Goal: Information Seeking & Learning: Learn about a topic

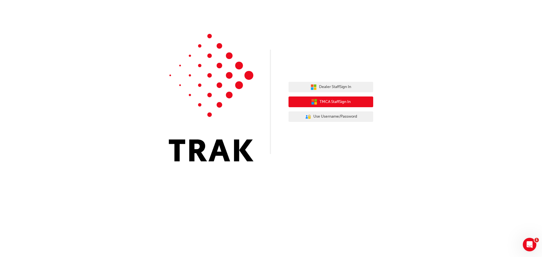
click at [334, 102] on span "TMCA Staff Sign In" at bounding box center [334, 102] width 31 height 6
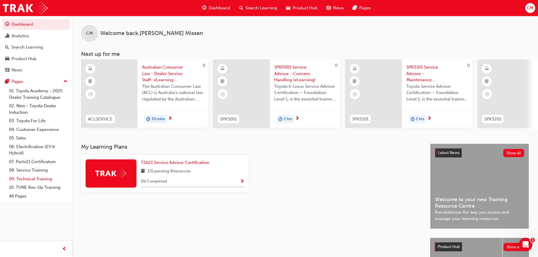
click at [27, 178] on link "09. Technical Training" at bounding box center [38, 179] width 63 height 9
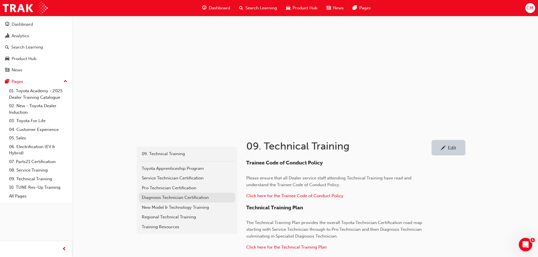
click at [148, 197] on div "Diagnosis Technician Certification" at bounding box center [187, 197] width 90 height 6
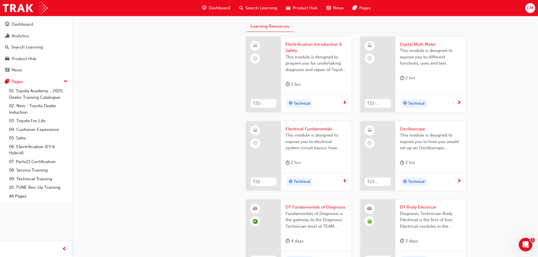
scroll to position [282, 0]
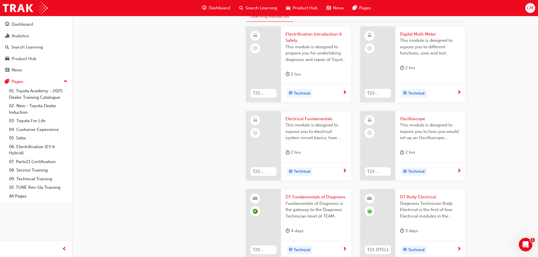
click at [389, 135] on div at bounding box center [377, 145] width 35 height 69
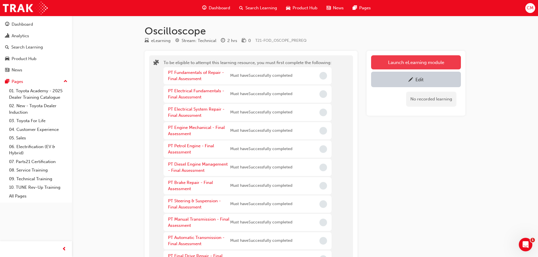
click at [393, 62] on button "Launch eLearning module" at bounding box center [416, 62] width 90 height 14
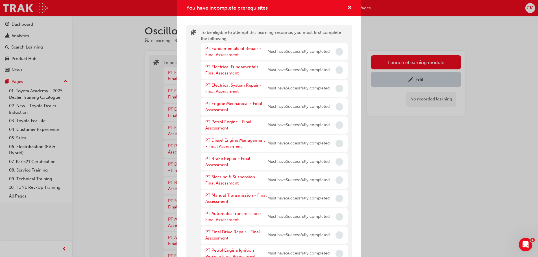
click at [399, 155] on div "You have incomplete prerequisites To be eligible to attempt this learning resou…" at bounding box center [269, 128] width 538 height 257
